Goal: Task Accomplishment & Management: Use online tool/utility

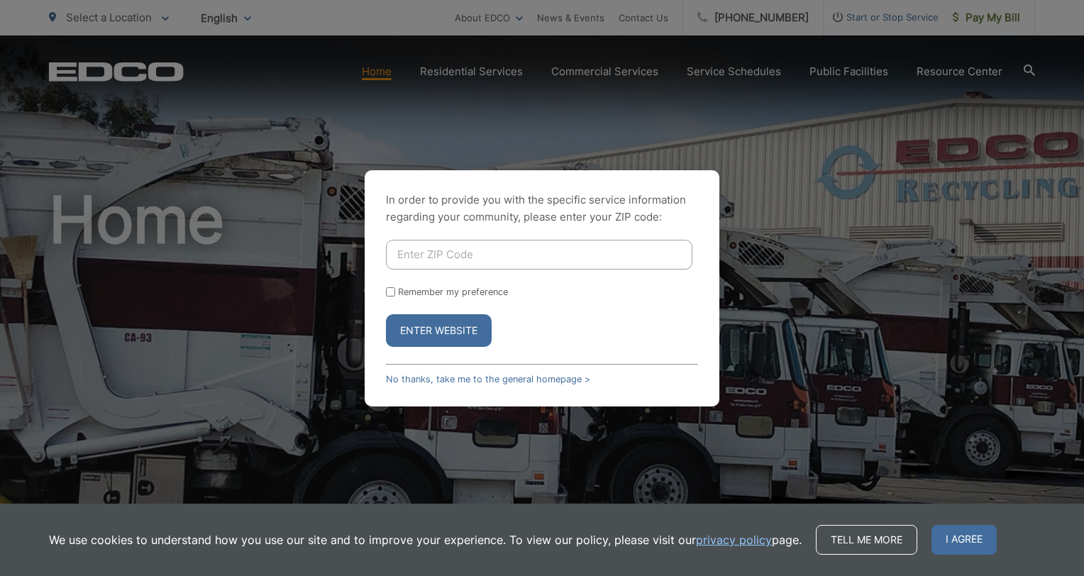
click at [481, 255] on input "Enter ZIP Code" at bounding box center [539, 255] width 307 height 30
type input "92091"
click at [386, 314] on button "Enter Website" at bounding box center [439, 330] width 106 height 33
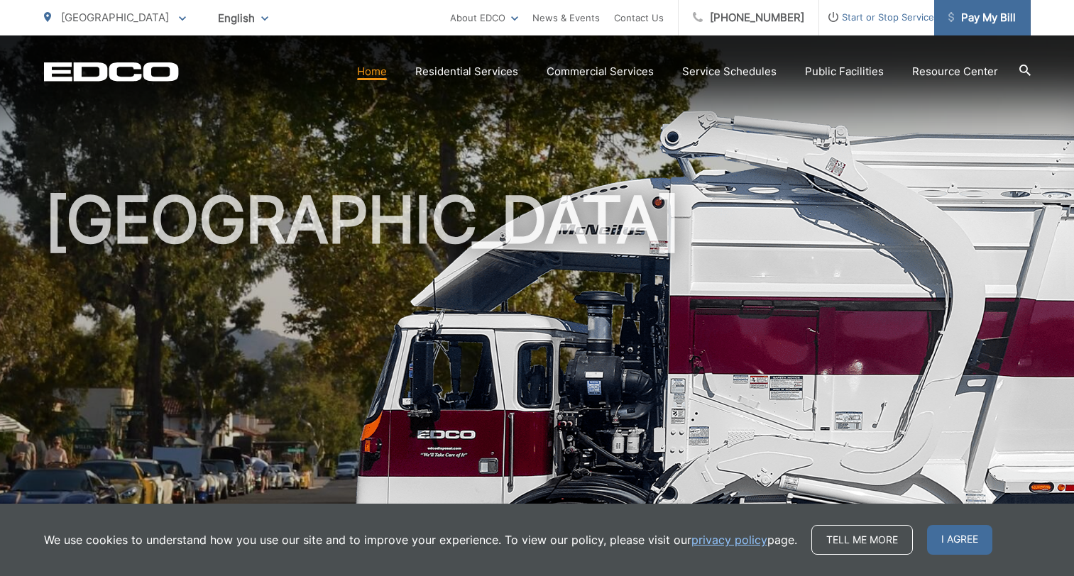
click at [988, 26] on link "Pay My Bill" at bounding box center [982, 17] width 96 height 35
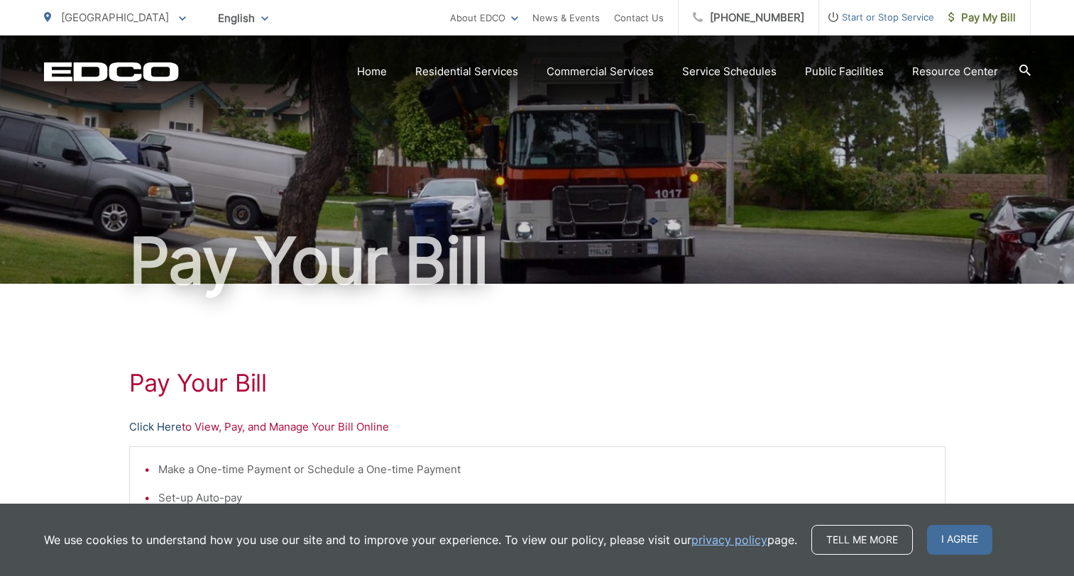
click at [151, 426] on link "Click Here" at bounding box center [155, 427] width 53 height 17
